Goal: Information Seeking & Learning: Find specific page/section

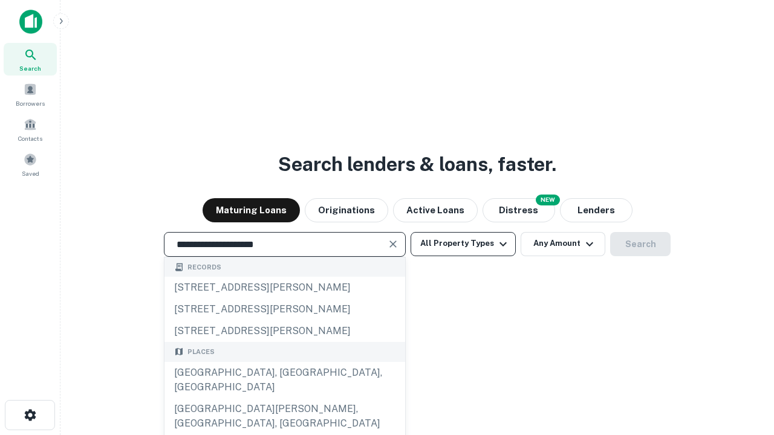
click at [284, 399] on div "[GEOGRAPHIC_DATA], [GEOGRAPHIC_DATA], [GEOGRAPHIC_DATA]" at bounding box center [284, 380] width 241 height 36
click at [463, 244] on button "All Property Types" at bounding box center [463, 244] width 105 height 24
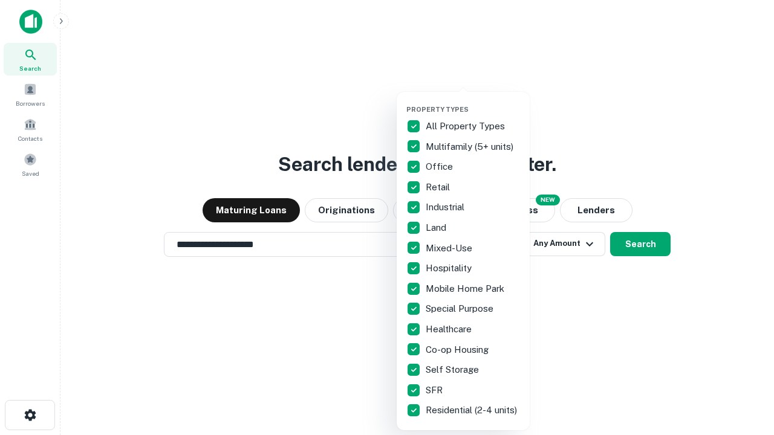
type input "**********"
click at [473, 102] on button "button" at bounding box center [472, 102] width 133 height 1
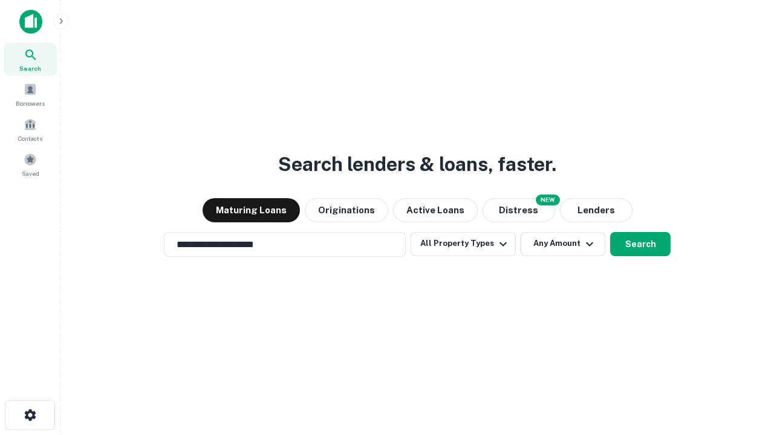
scroll to position [19, 0]
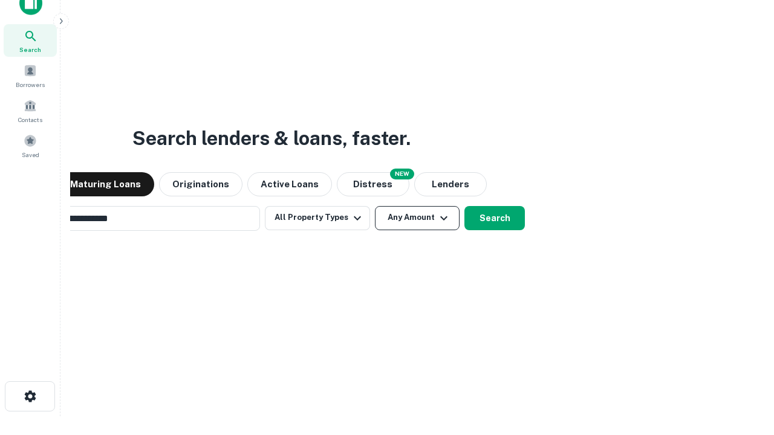
click at [375, 206] on button "Any Amount" at bounding box center [417, 218] width 85 height 24
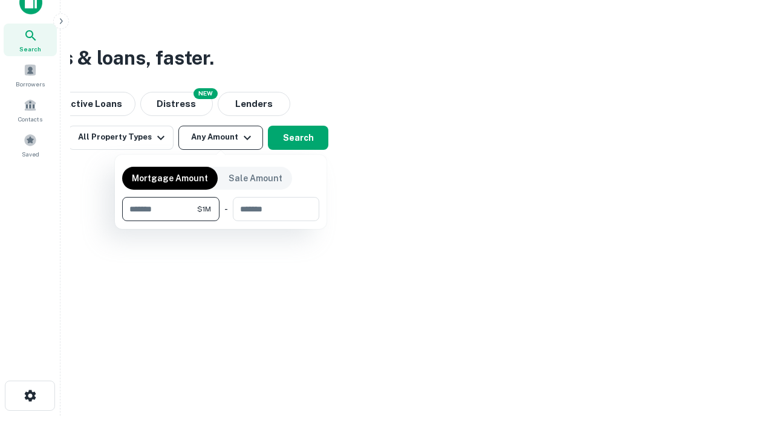
type input "*******"
click at [221, 221] on button "button" at bounding box center [220, 221] width 197 height 1
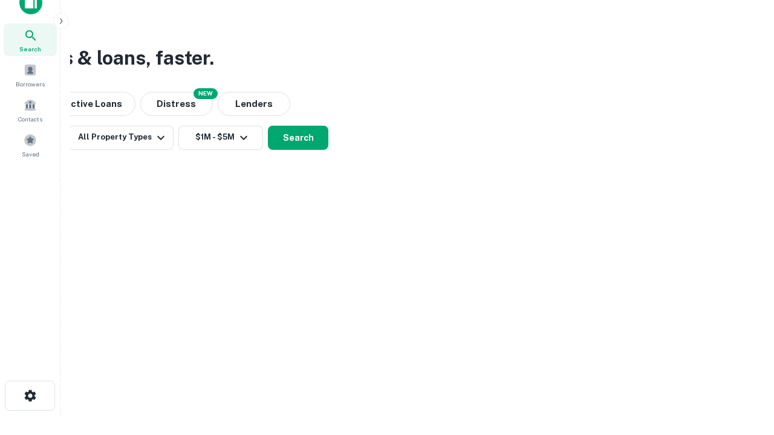
scroll to position [19, 0]
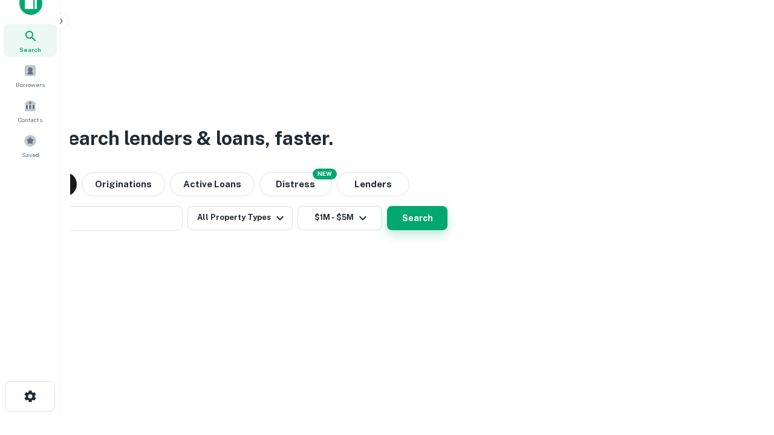
click at [387, 206] on button "Search" at bounding box center [417, 218] width 60 height 24
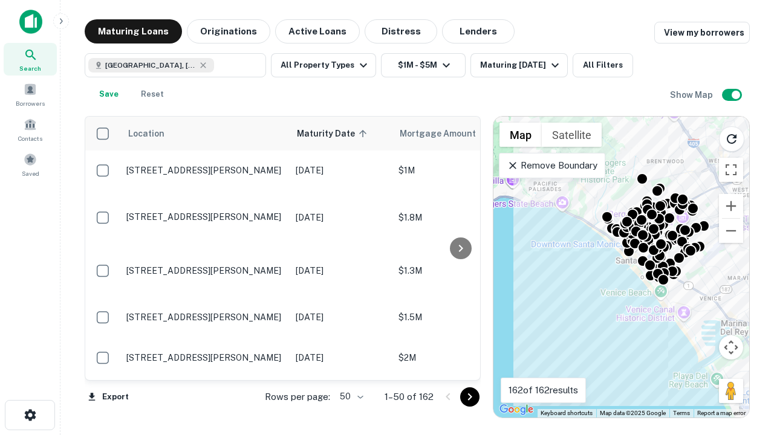
click at [350, 397] on body "Search Borrowers Contacts Saved Maturing Loans Originations Active Loans Distre…" at bounding box center [387, 217] width 774 height 435
click at [350, 366] on li "25" at bounding box center [350, 367] width 35 height 22
